Goal: Information Seeking & Learning: Check status

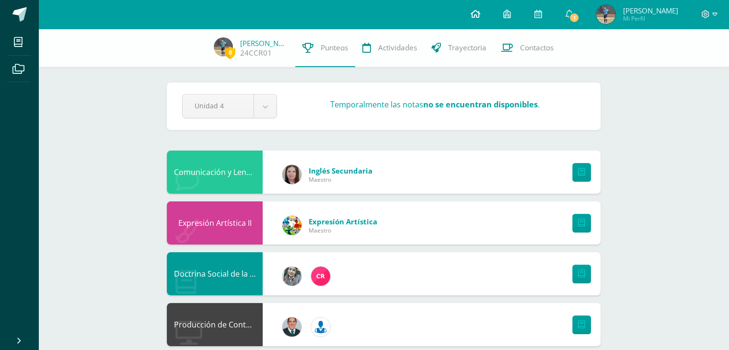
click at [474, 17] on icon at bounding box center [475, 14] width 10 height 9
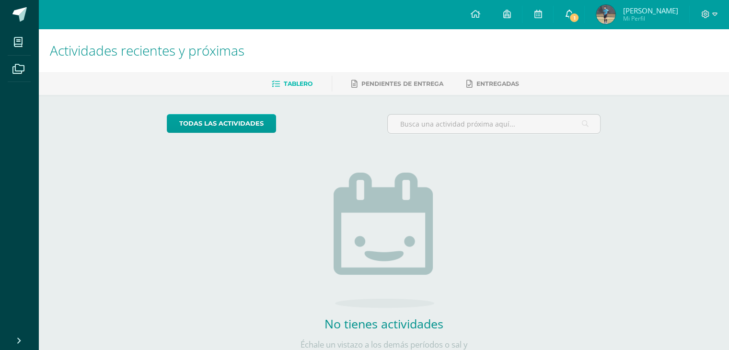
click at [570, 12] on icon at bounding box center [569, 14] width 8 height 9
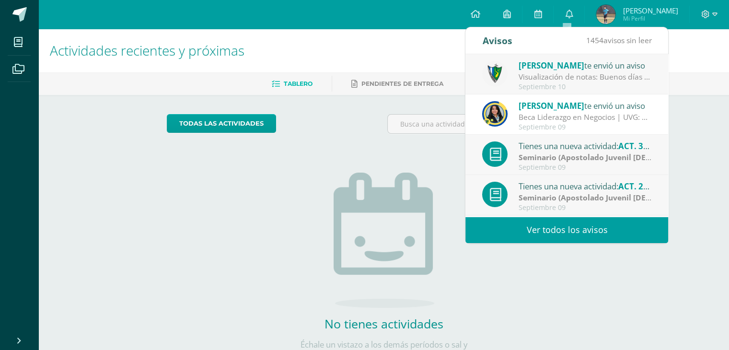
click at [545, 89] on div "Septiembre 10" at bounding box center [584, 87] width 133 height 8
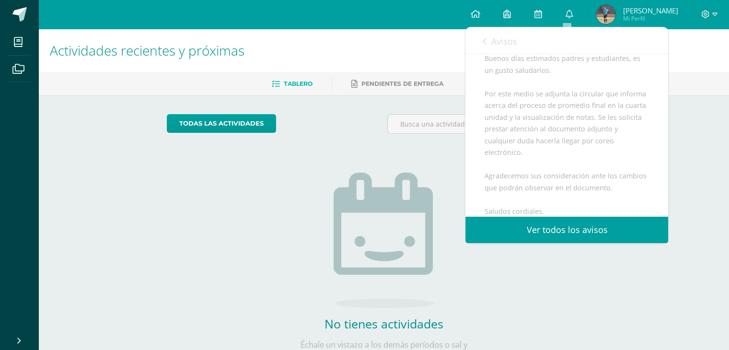
scroll to position [230, 0]
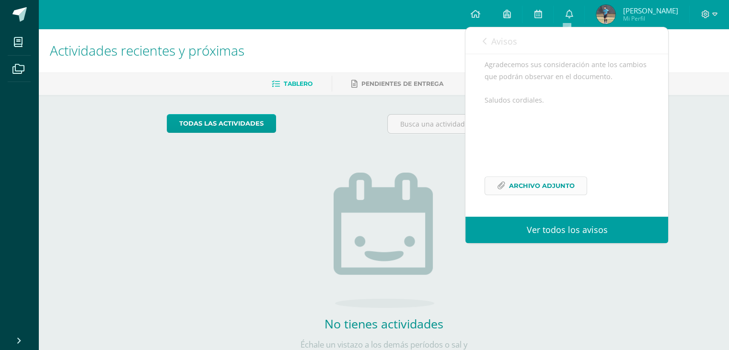
click at [534, 184] on span "Archivo Adjunto" at bounding box center [542, 186] width 66 height 18
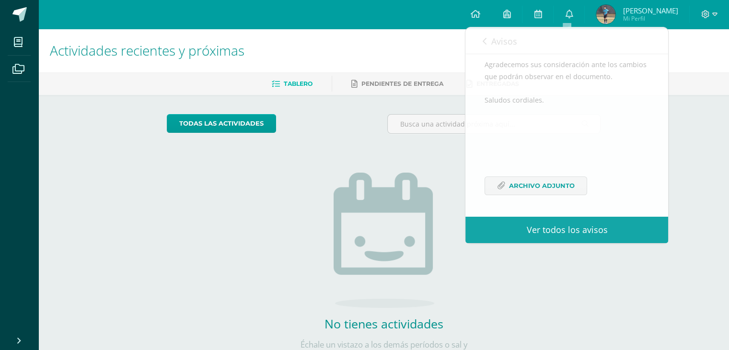
click at [422, 58] on h1 "Actividades recientes y próximas" at bounding box center [383, 51] width 667 height 44
